Goal: Task Accomplishment & Management: Manage account settings

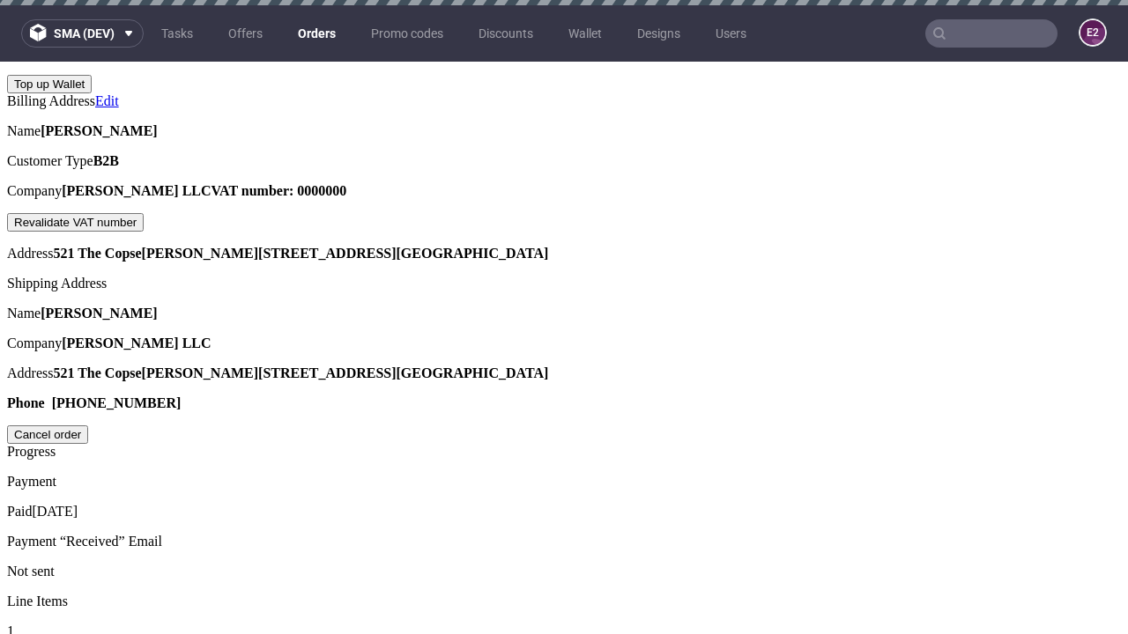
scroll to position [448, 0]
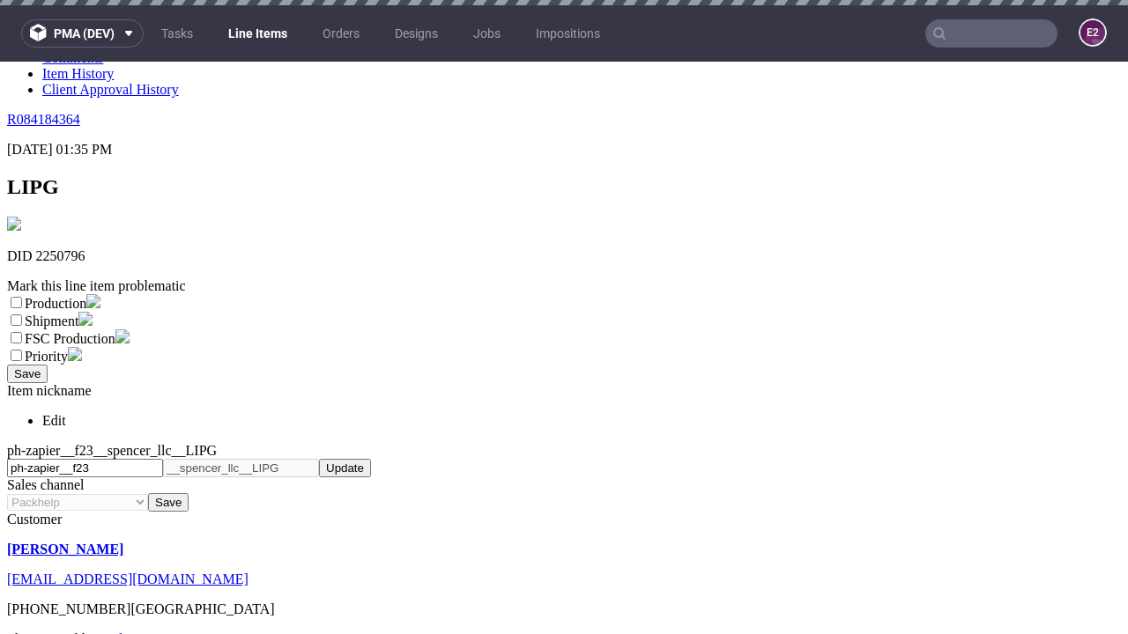
scroll to position [5, 0]
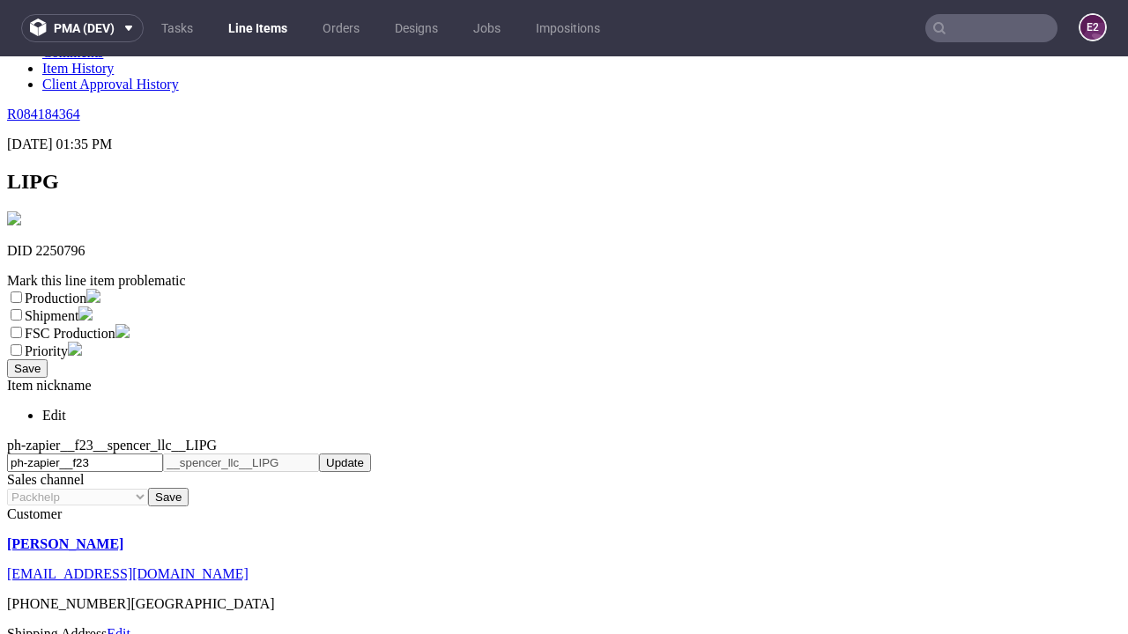
select select "dtp_ca_needed"
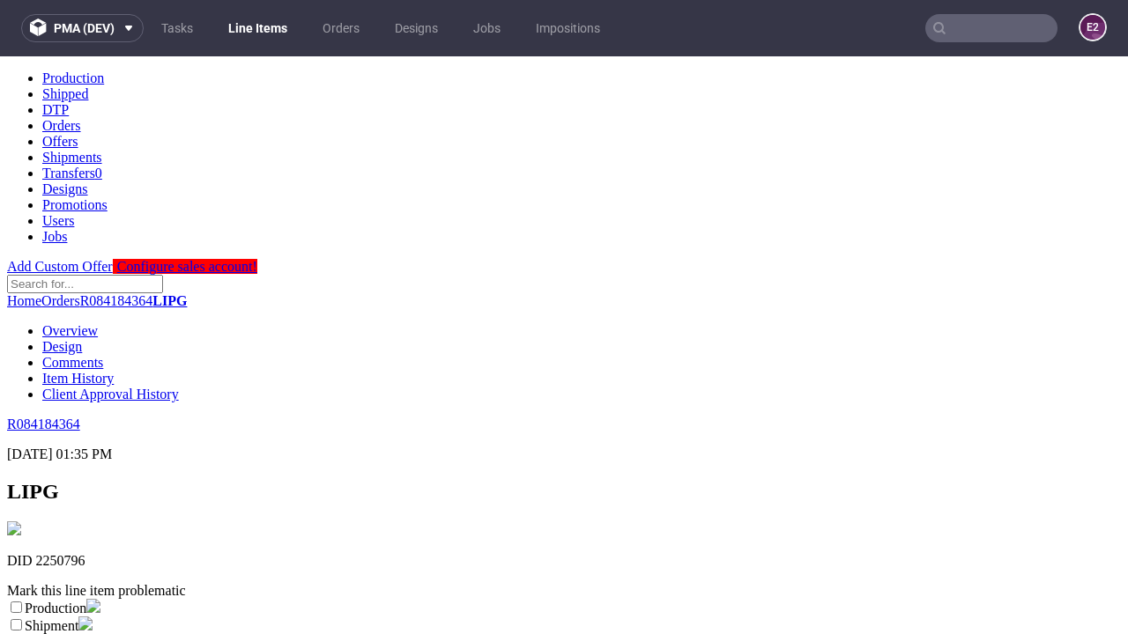
scroll to position [0, 0]
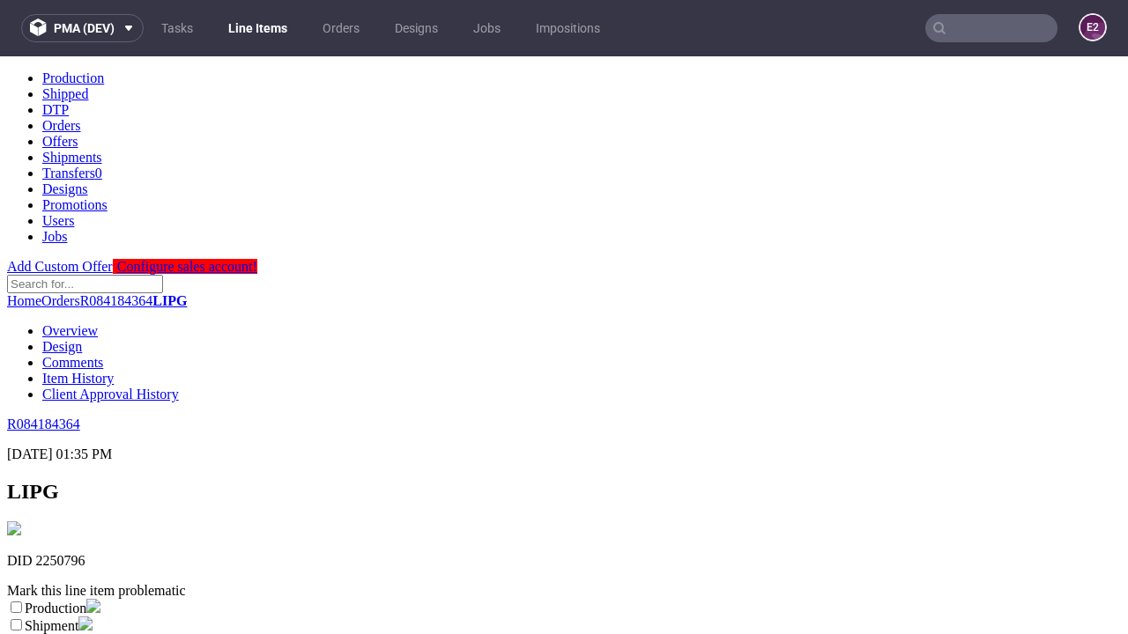
checkbox input "true"
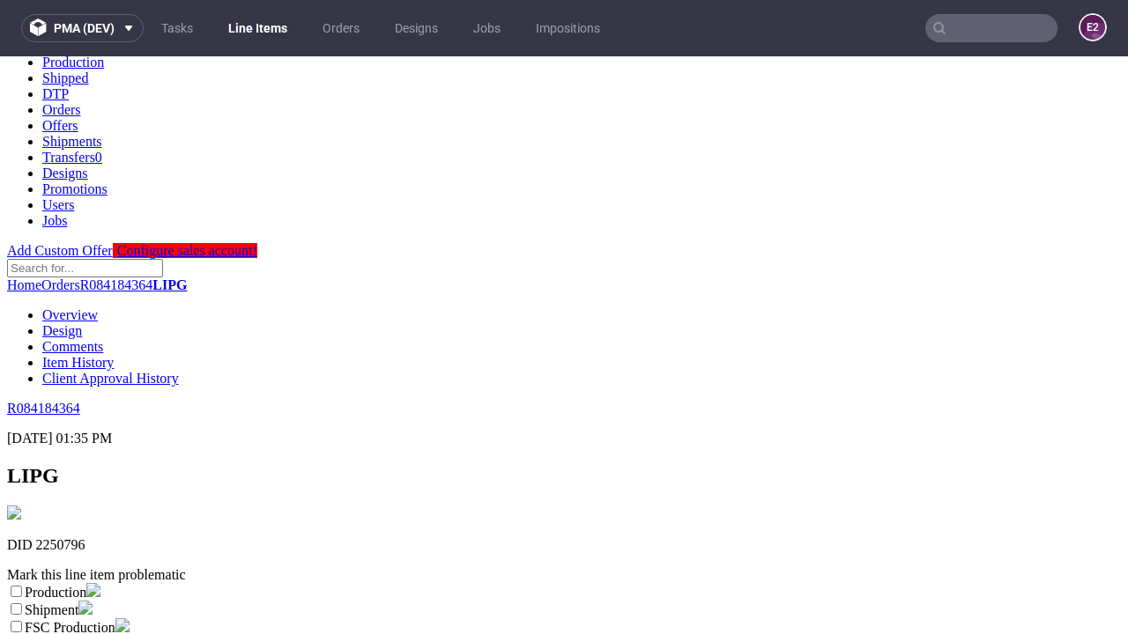
scroll to position [315, 0]
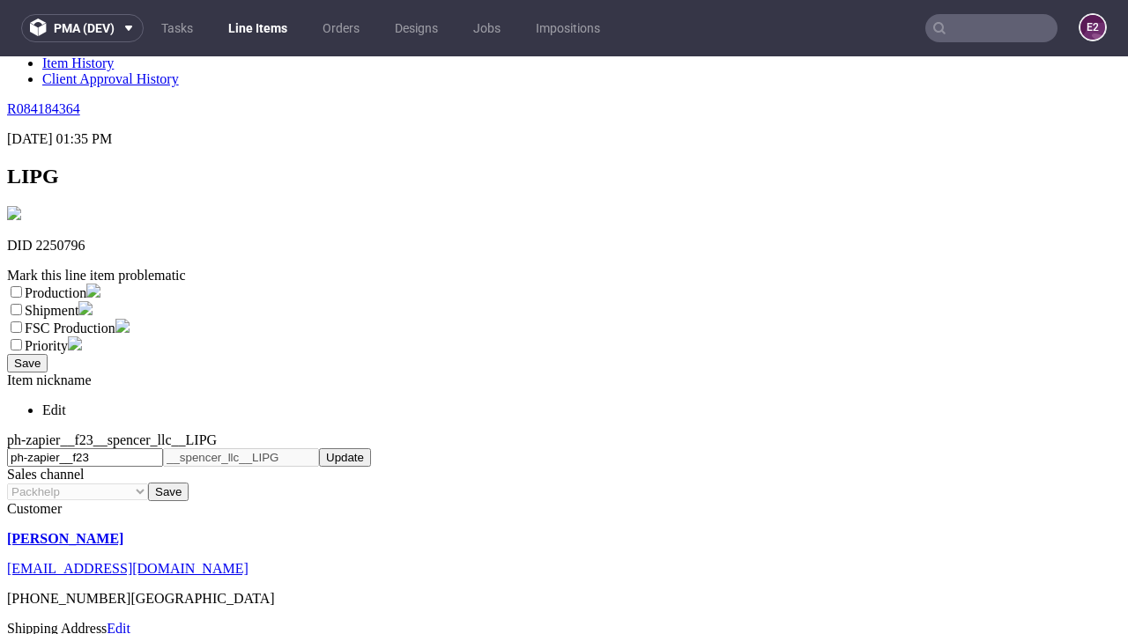
type textarea "test"
